Goal: Information Seeking & Learning: Compare options

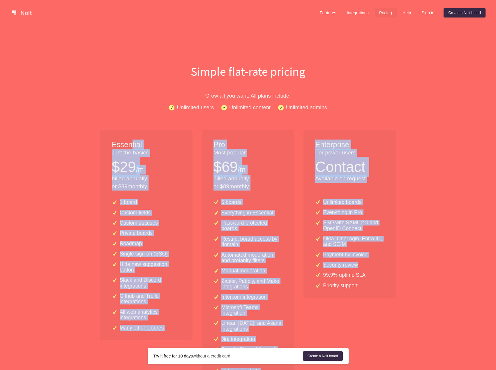
drag, startPoint x: 142, startPoint y: 152, endPoint x: 374, endPoint y: 264, distance: 257.2
click at [374, 264] on div "Essential Just the basics $ 29 /m billed annually or $ 39 monthly 1 board Custo…" at bounding box center [248, 266] width 305 height 273
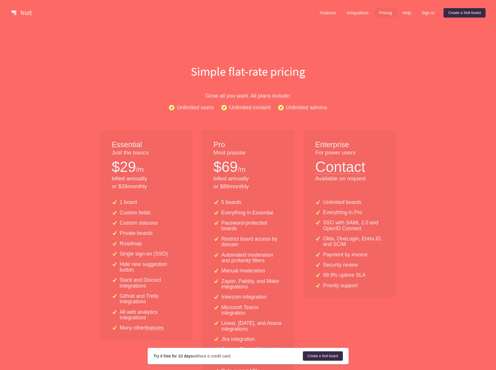
click at [382, 273] on div "99.9% uptime SLA" at bounding box center [349, 275] width 69 height 6
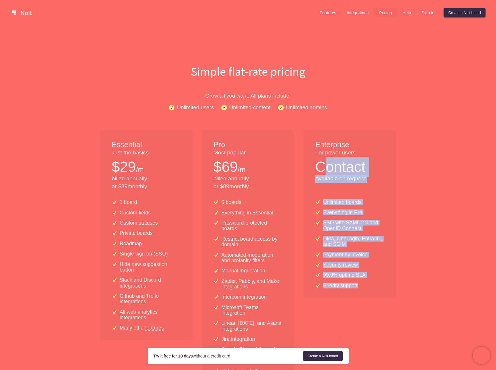
drag, startPoint x: 375, startPoint y: 267, endPoint x: 321, endPoint y: 162, distance: 117.5
click at [321, 165] on div "Enterprise For power users Contact Available on request Unlimited boards Everyt…" at bounding box center [350, 264] width 92 height 269
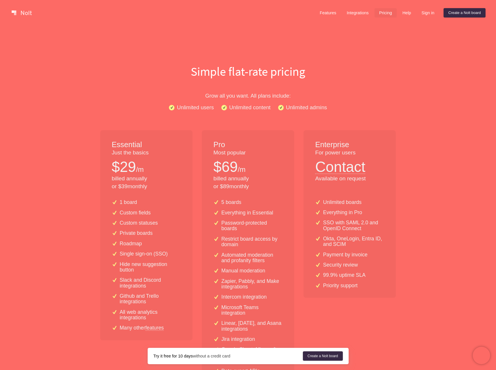
click at [217, 163] on p "$ 69" at bounding box center [226, 167] width 24 height 20
click at [245, 171] on p "/m" at bounding box center [242, 170] width 8 height 10
click at [238, 167] on p "/m" at bounding box center [242, 170] width 8 height 10
click at [237, 168] on p "$ 69" at bounding box center [226, 167] width 24 height 20
